Goal: Communication & Community: Answer question/provide support

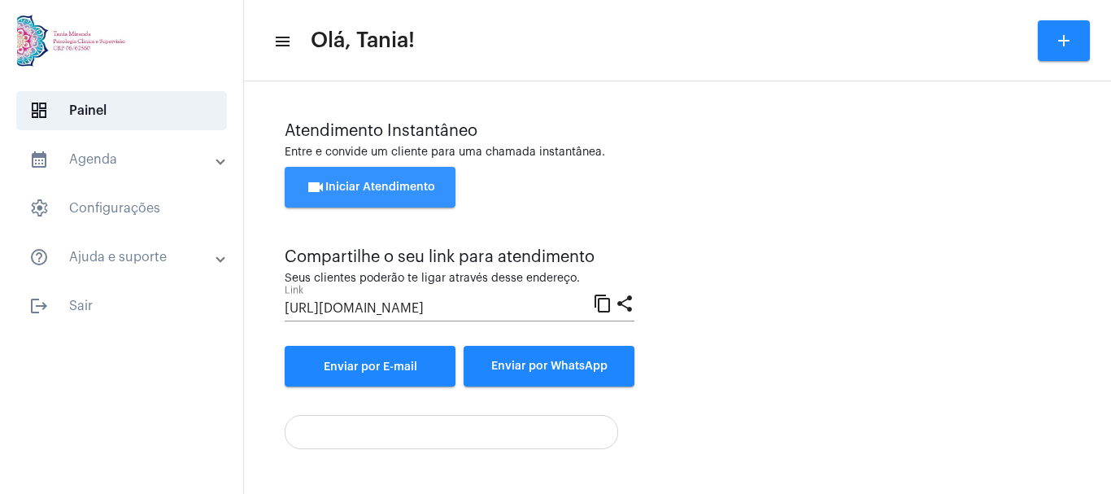
click at [354, 183] on span "videocam Iniciar Atendimento" at bounding box center [370, 186] width 129 height 11
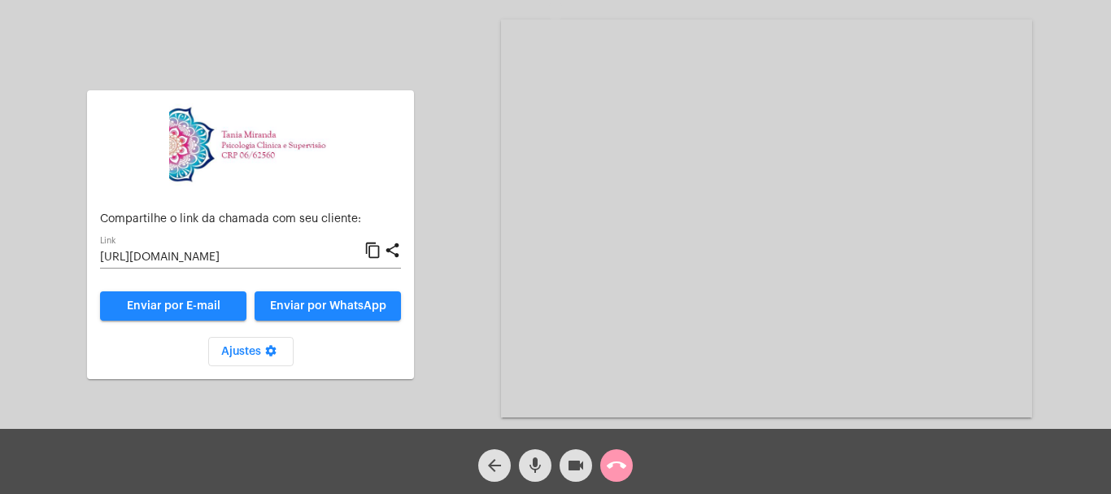
click at [621, 467] on mat-icon "call_end" at bounding box center [617, 466] width 20 height 20
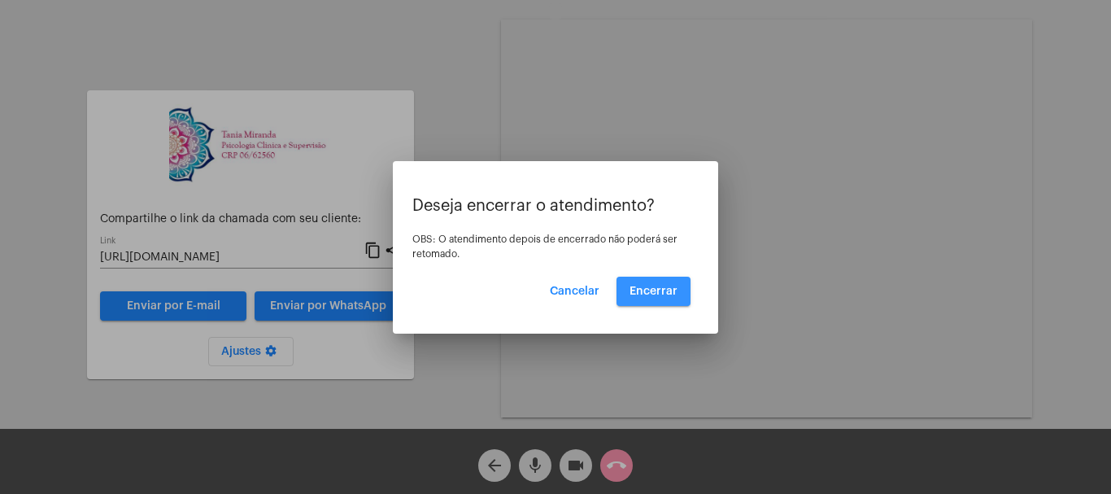
click at [675, 289] on span "Encerrar" at bounding box center [654, 291] width 48 height 11
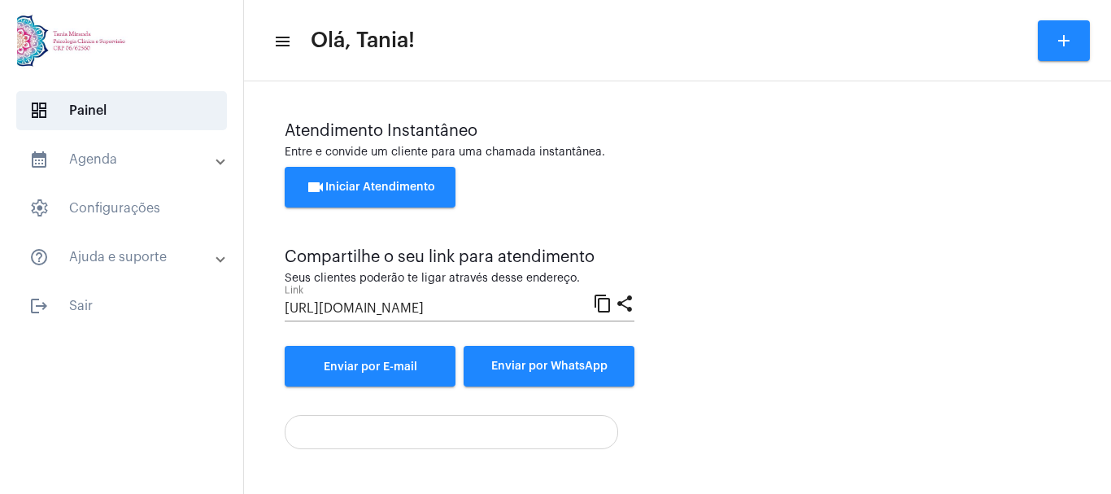
scroll to position [114, 0]
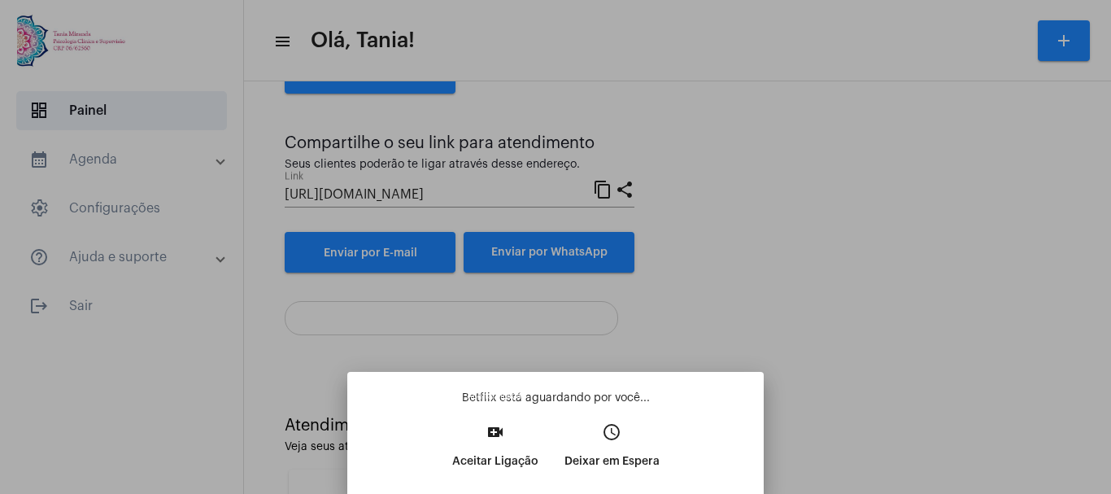
click at [500, 439] on mat-icon "video_call" at bounding box center [496, 432] width 20 height 20
